Goal: Task Accomplishment & Management: Use online tool/utility

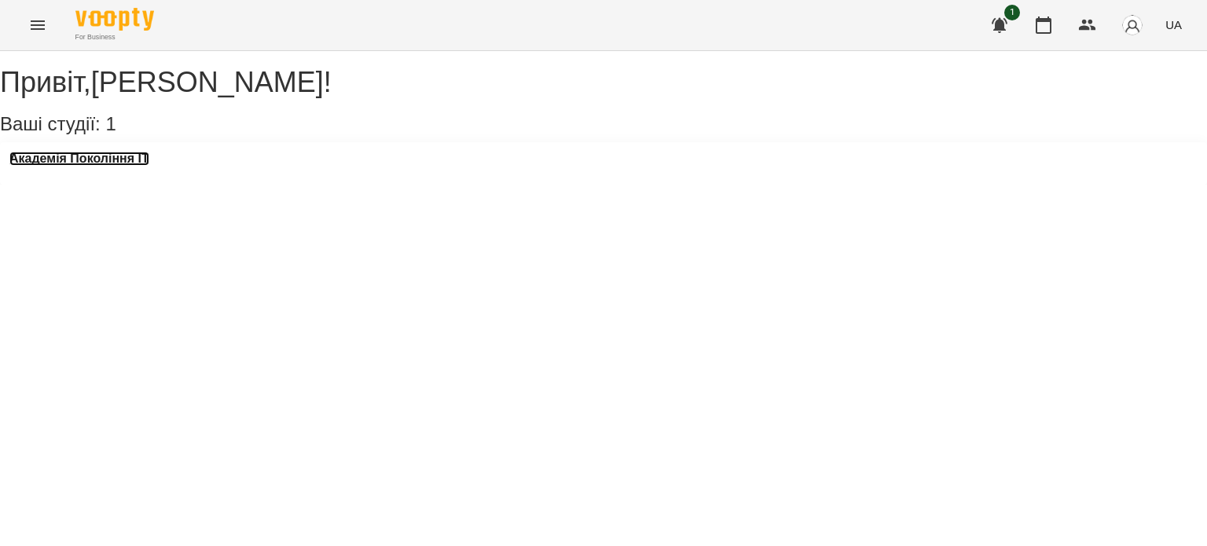
click at [103, 166] on h3 "Академія Покоління ІТ" at bounding box center [79, 159] width 140 height 14
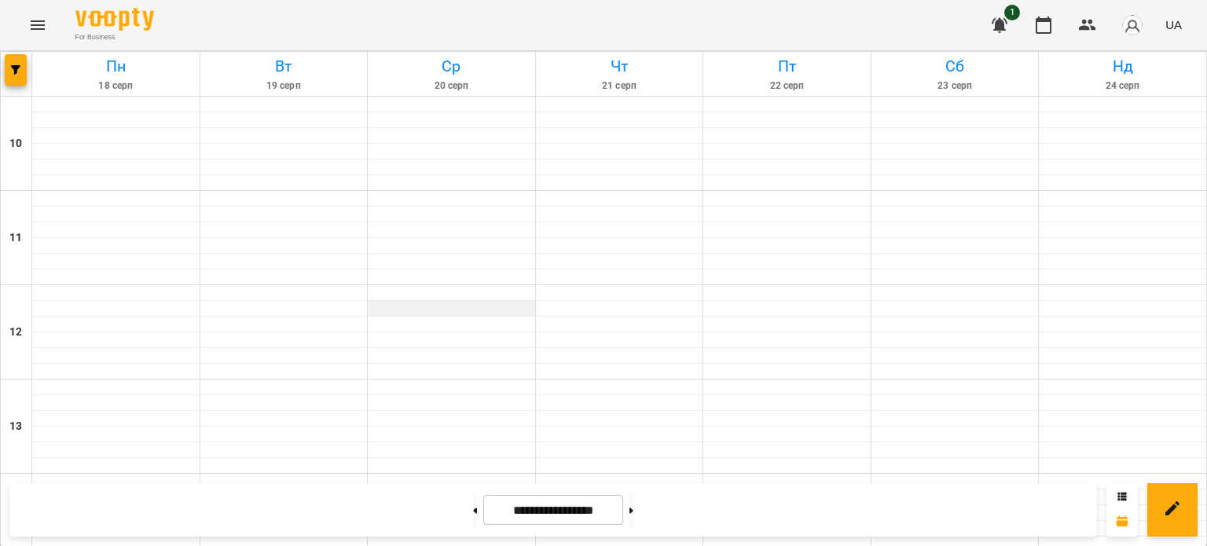
scroll to position [756, 0]
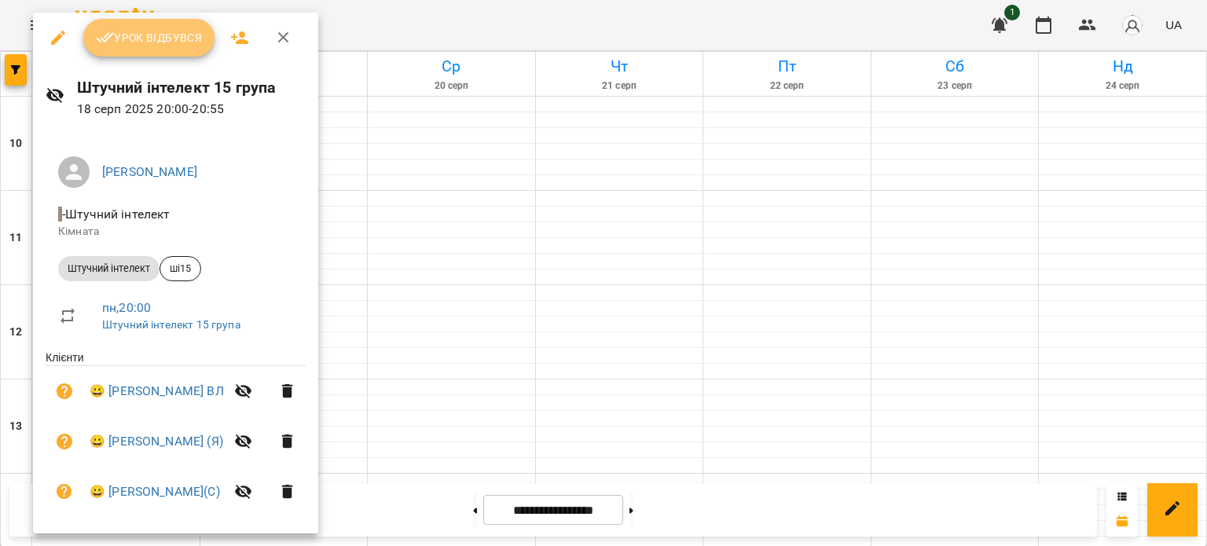
click at [169, 35] on span "Урок відбувся" at bounding box center [149, 37] width 107 height 19
